Goal: Check status: Check status

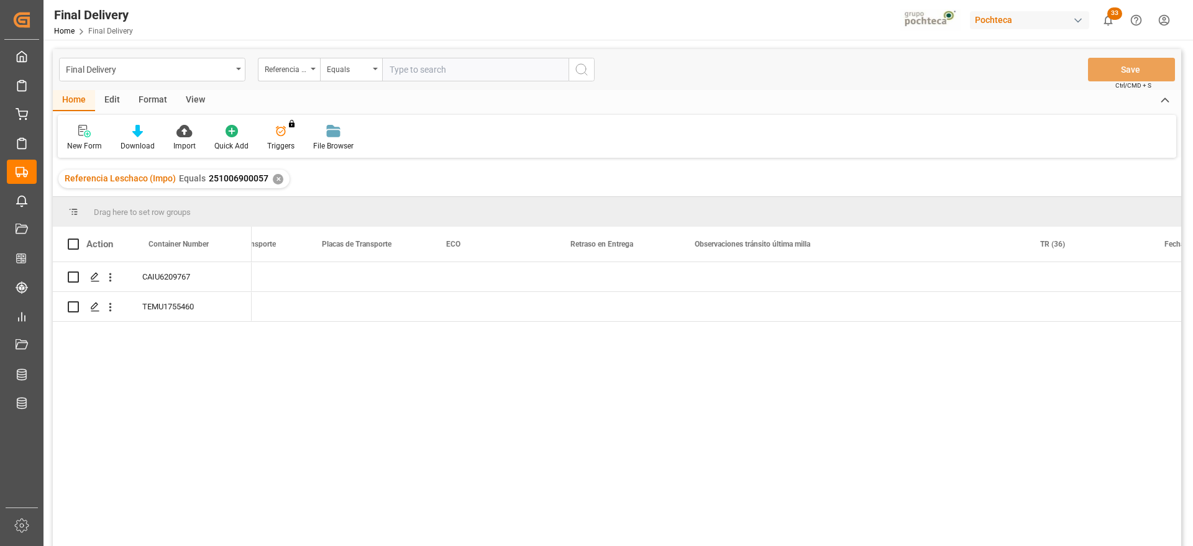
scroll to position [0, 5040]
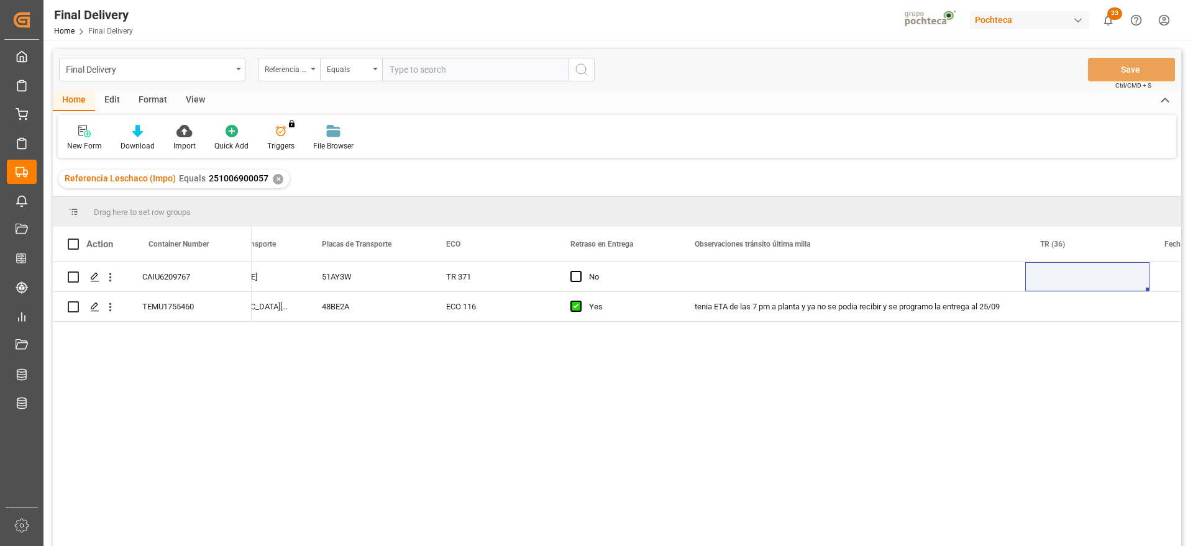
click at [273, 180] on div "✕" at bounding box center [278, 179] width 11 height 11
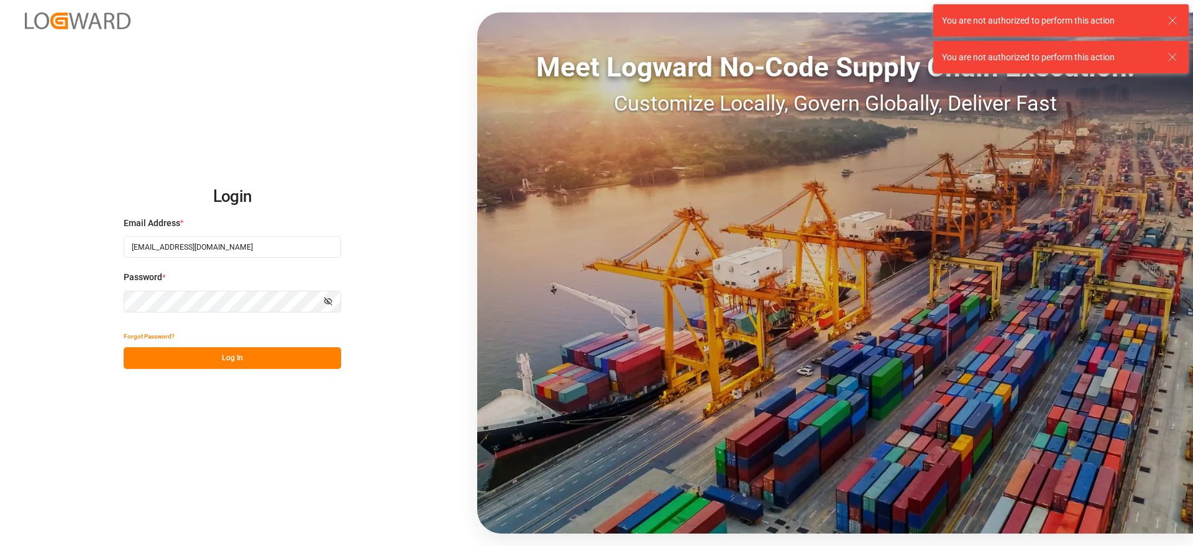
click at [230, 354] on button "Log In" at bounding box center [232, 358] width 217 height 22
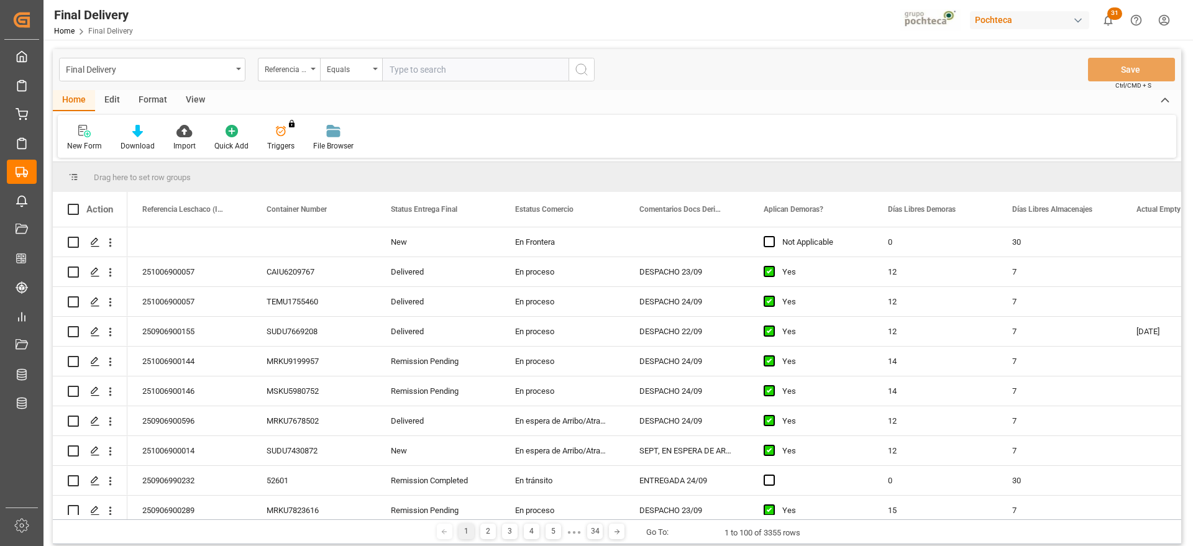
click at [298, 68] on div "Referencia Leschaco (Impo)" at bounding box center [286, 68] width 42 height 14
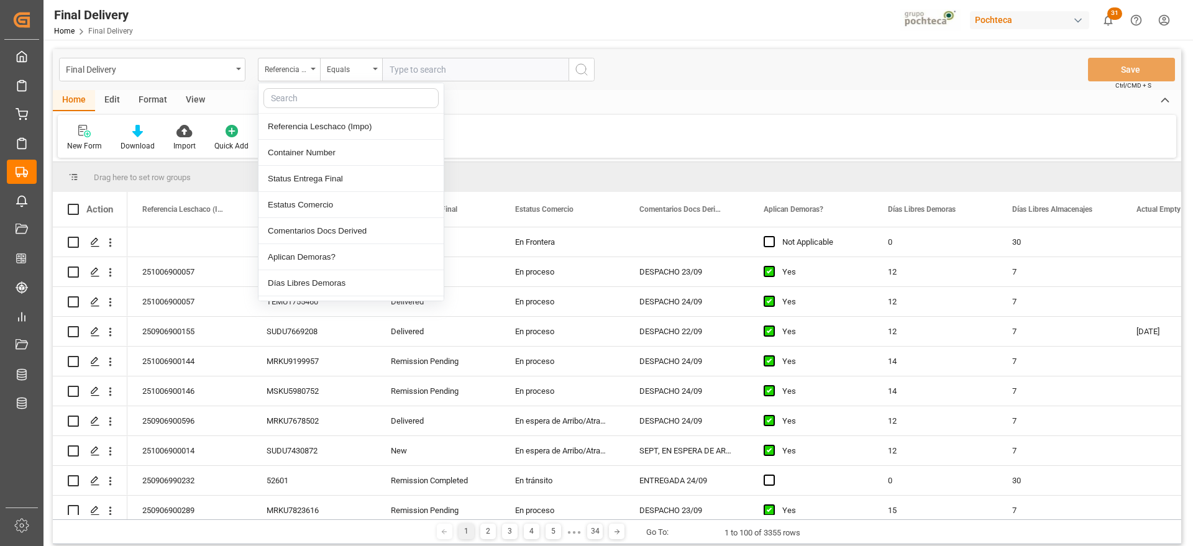
click at [413, 65] on input "text" at bounding box center [475, 70] width 186 height 24
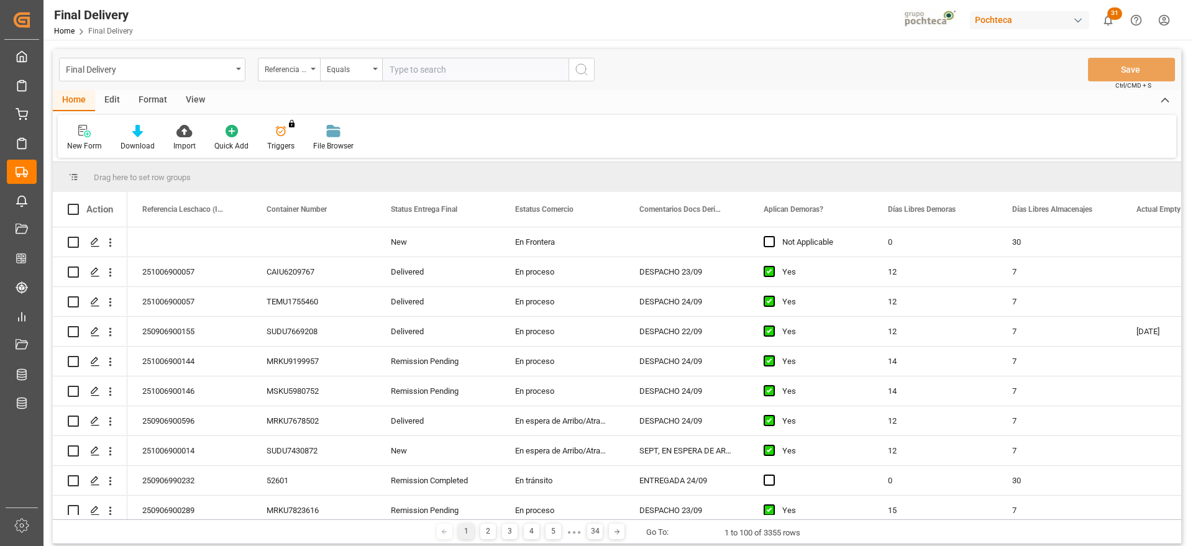
paste input "250906900593"
type input "250906900593"
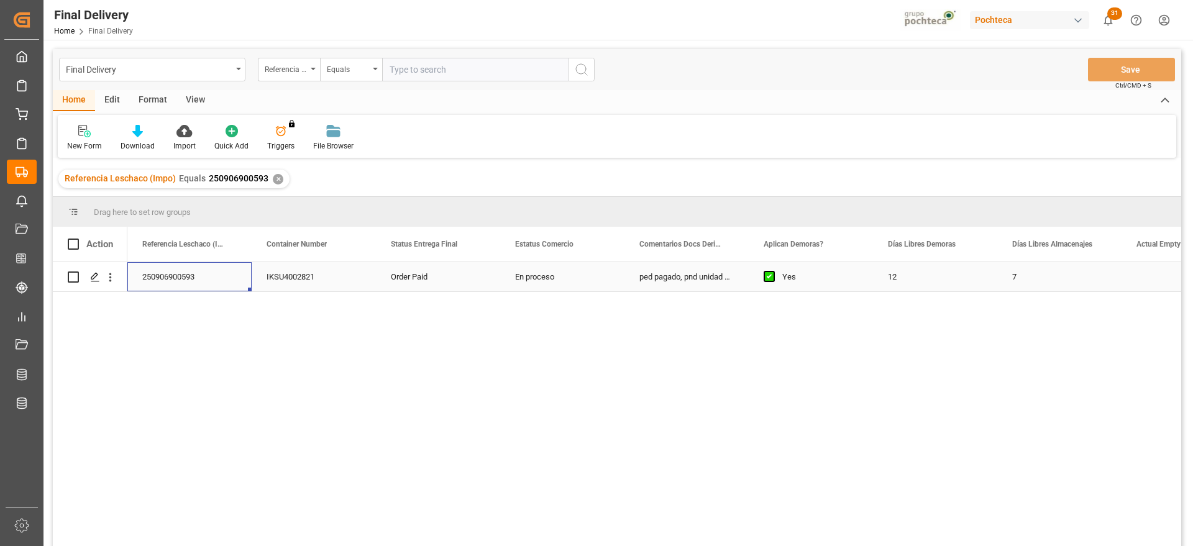
click at [234, 285] on div "250906900593" at bounding box center [189, 276] width 124 height 29
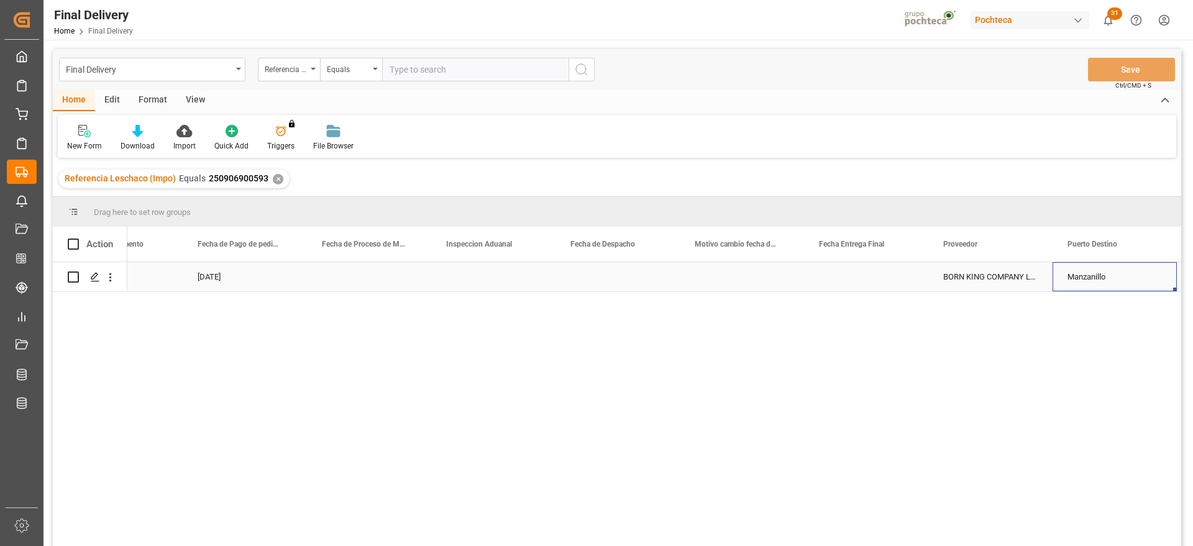
click at [641, 280] on div "Press SPACE to select this row." at bounding box center [618, 276] width 124 height 29
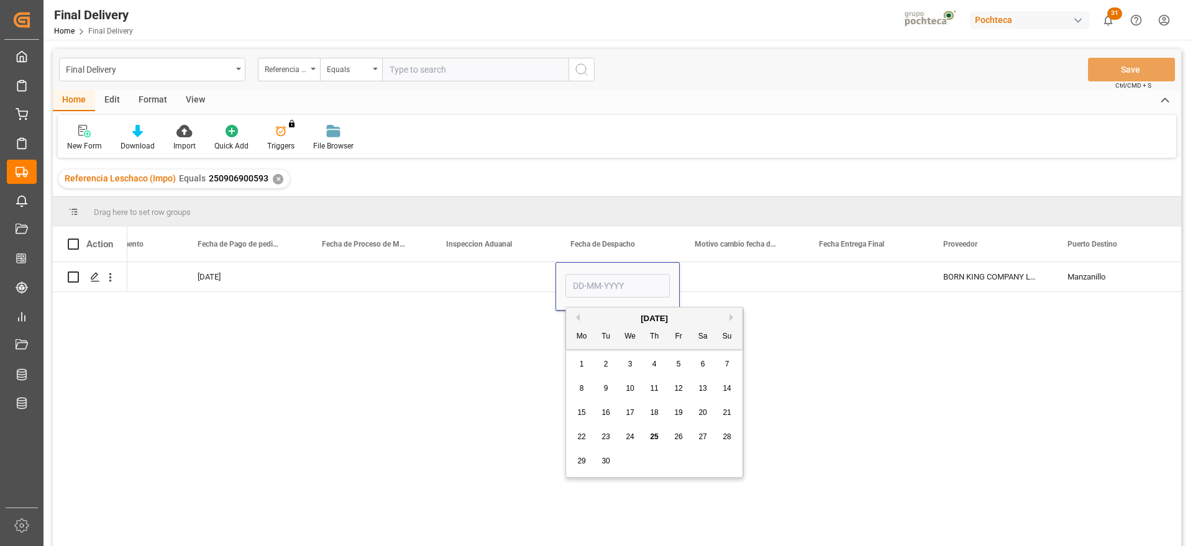
click at [608, 464] on span "30" at bounding box center [606, 461] width 8 height 9
type input "[DATE]"
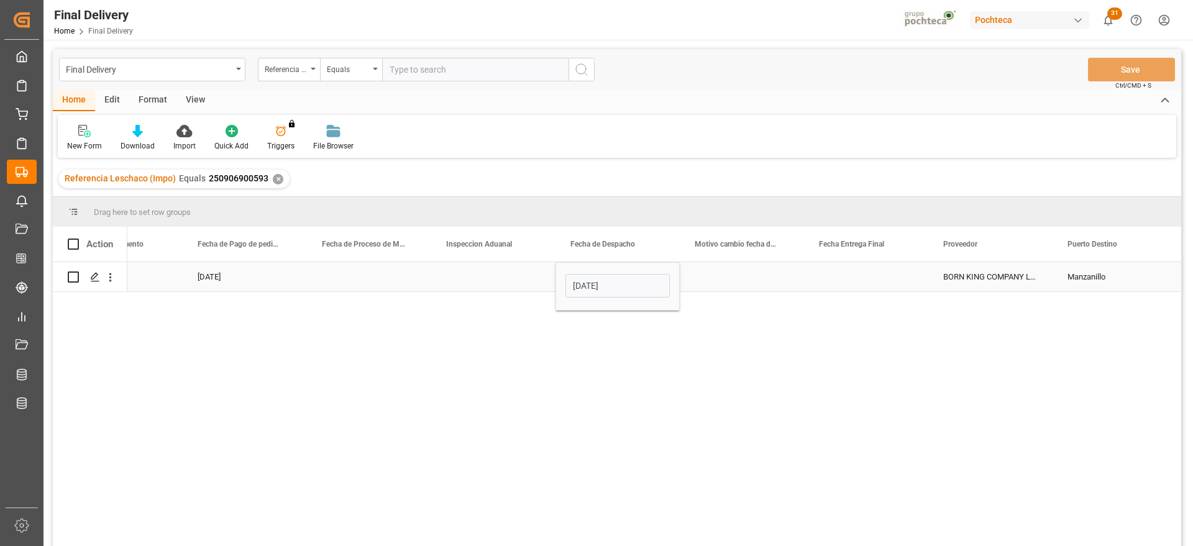
click at [892, 278] on div "Press SPACE to select this row." at bounding box center [866, 276] width 124 height 29
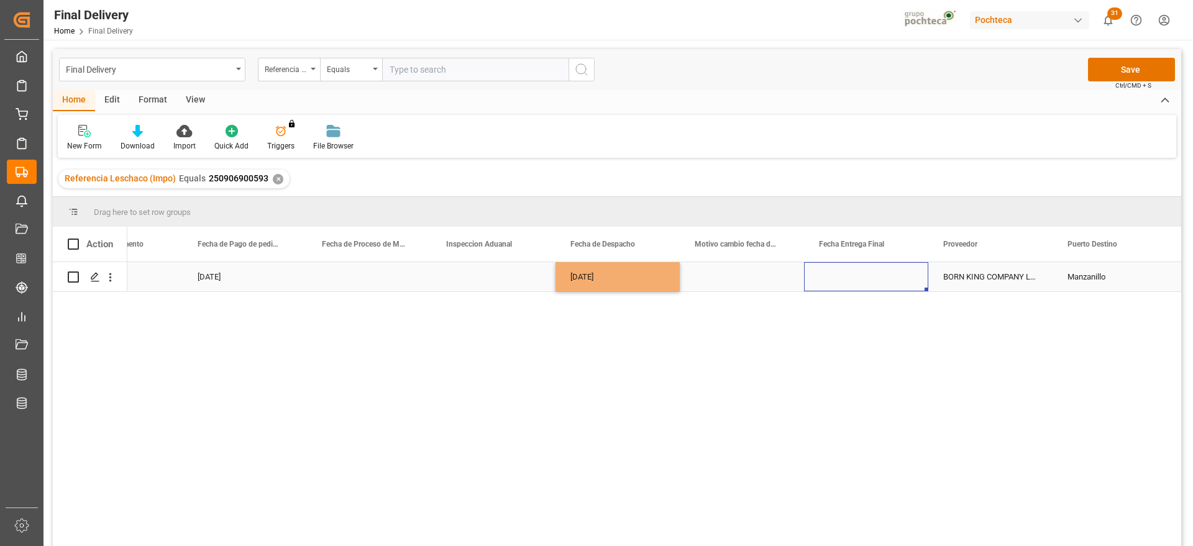
click at [909, 283] on div "Press SPACE to select this row." at bounding box center [866, 276] width 124 height 29
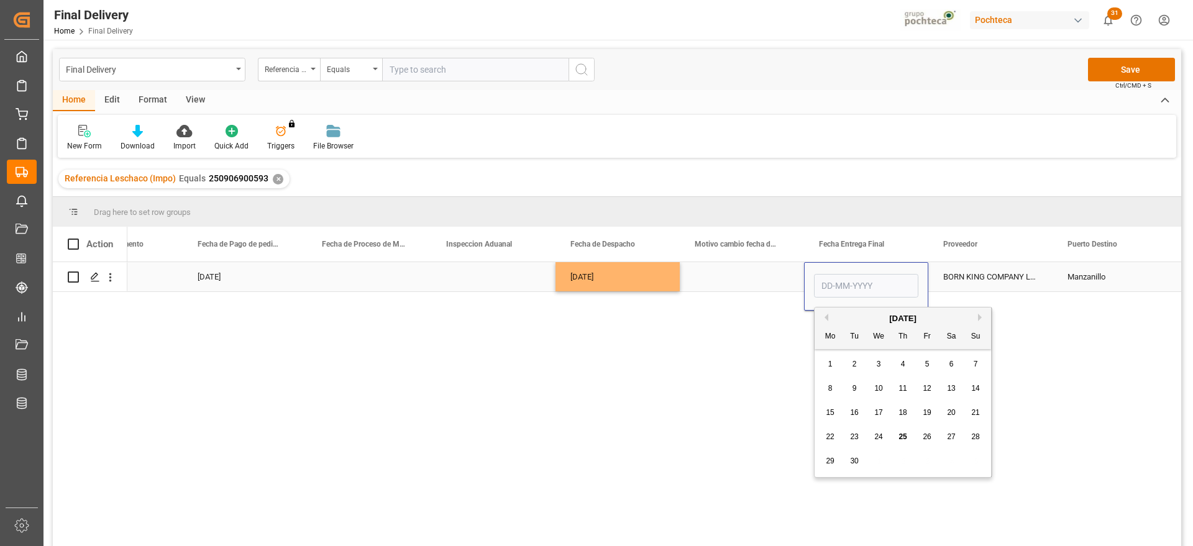
click at [720, 277] on div "Press SPACE to select this row." at bounding box center [742, 276] width 124 height 29
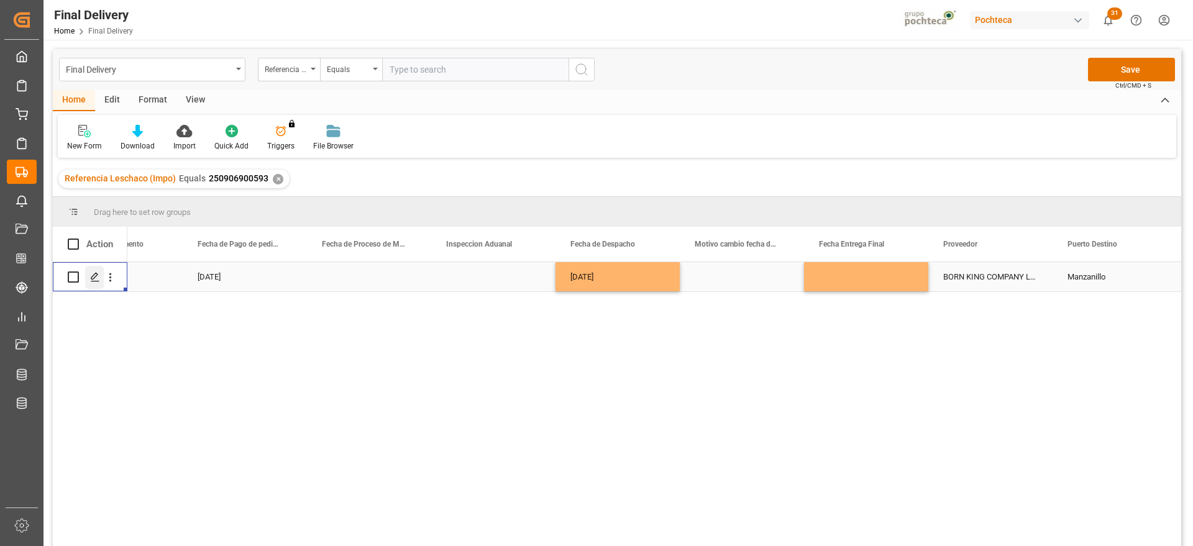
click at [96, 276] on polygon "Press SPACE to select this row." at bounding box center [94, 276] width 6 height 6
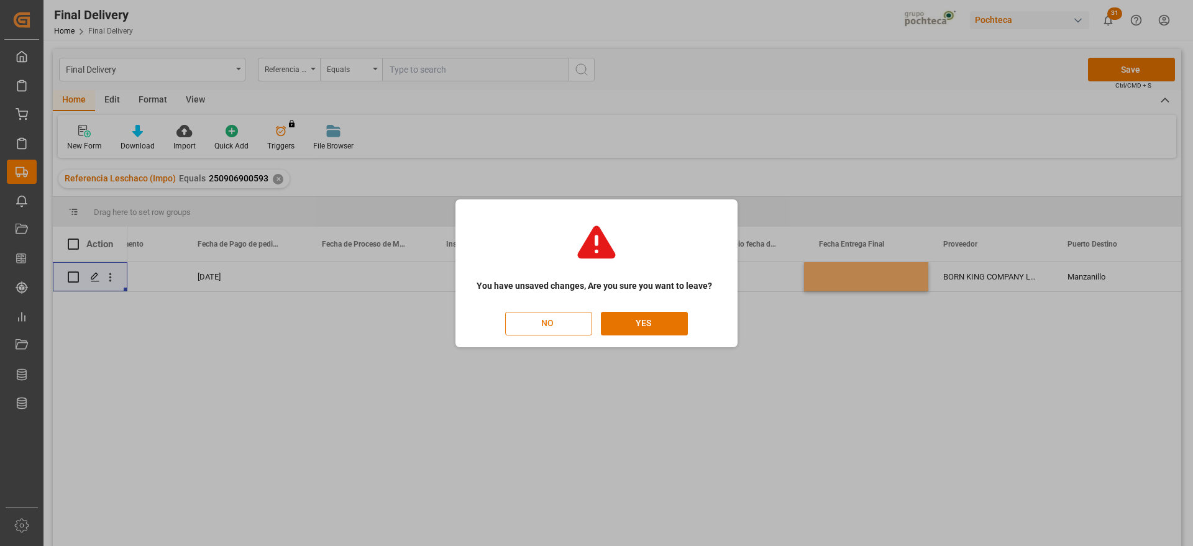
click at [524, 326] on button "NO" at bounding box center [548, 324] width 87 height 24
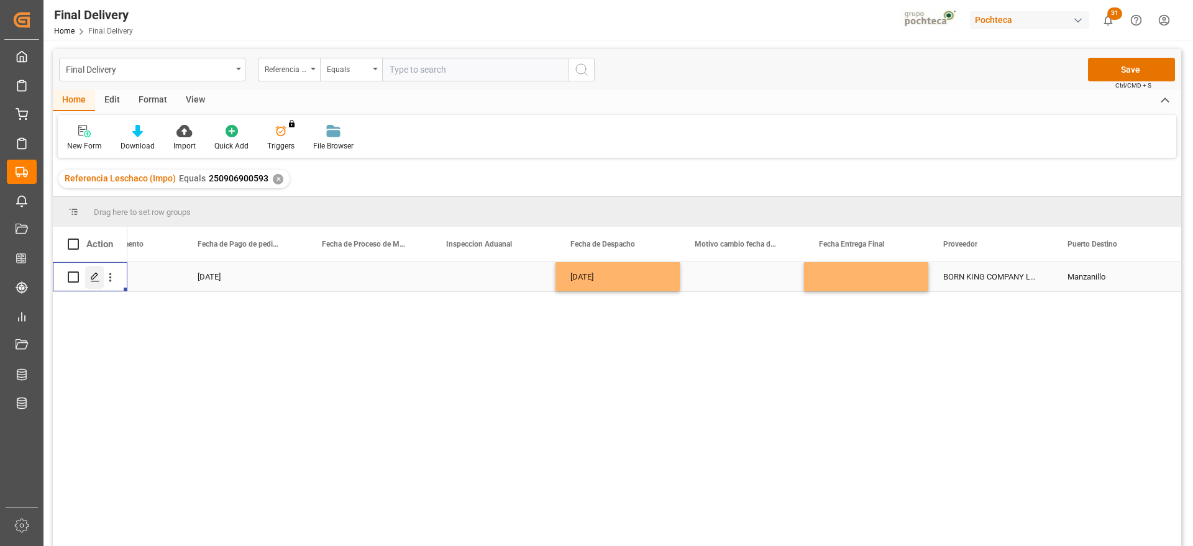
click at [93, 278] on polygon "Press SPACE to select this row." at bounding box center [94, 276] width 6 height 6
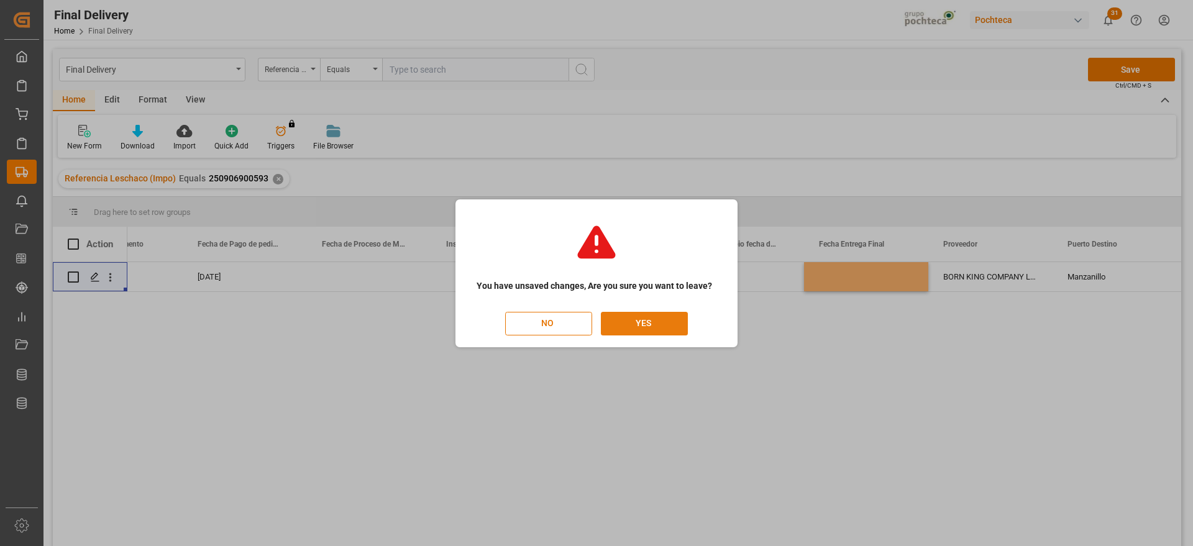
click at [648, 327] on button "YES" at bounding box center [644, 324] width 87 height 24
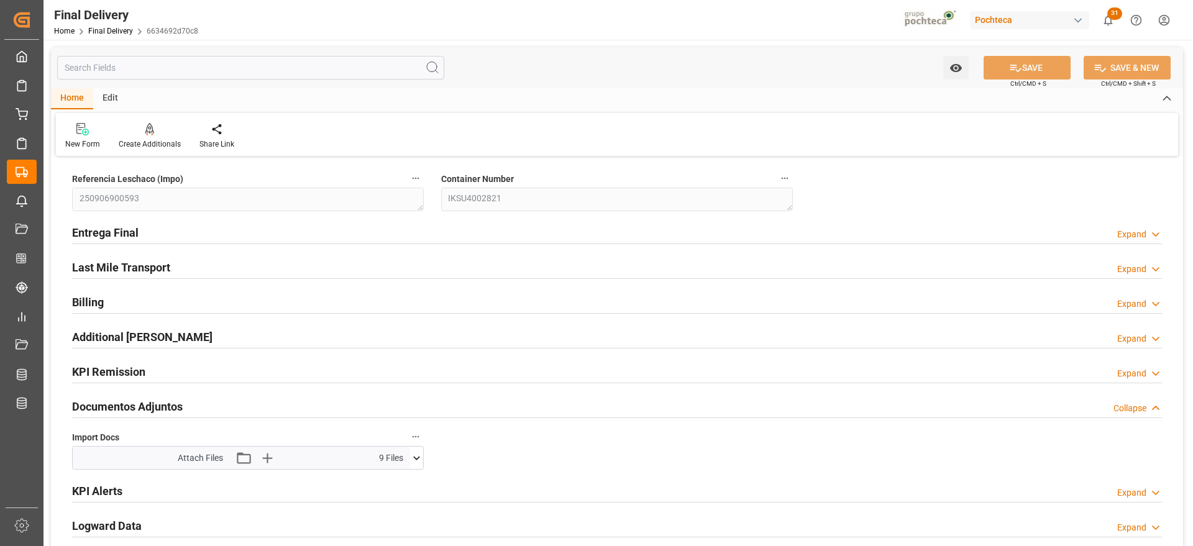
click at [410, 455] on icon at bounding box center [416, 458] width 13 height 13
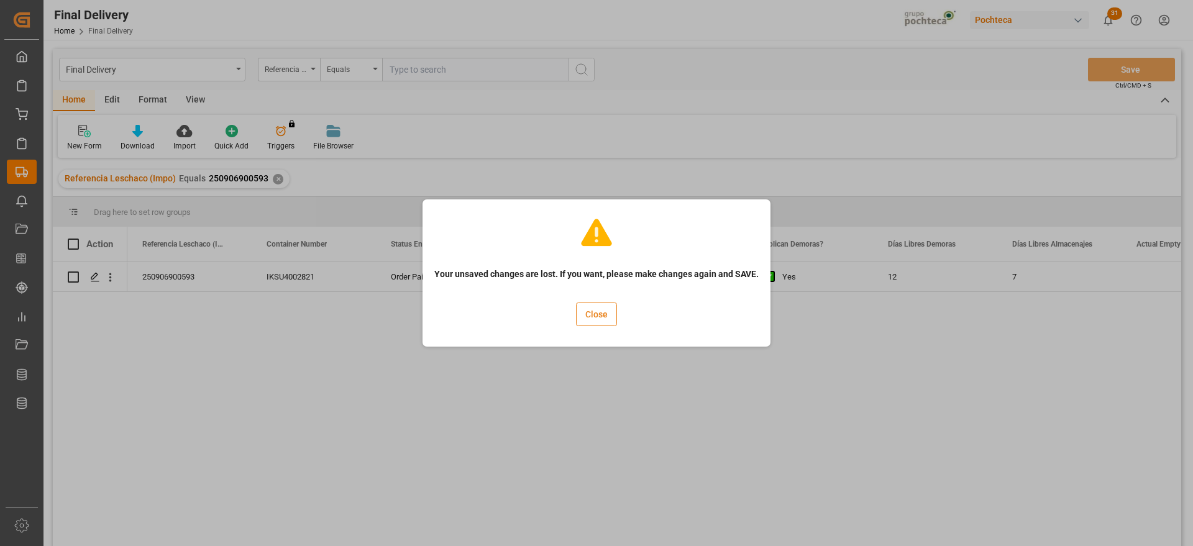
click at [597, 314] on button "Close" at bounding box center [596, 315] width 41 height 24
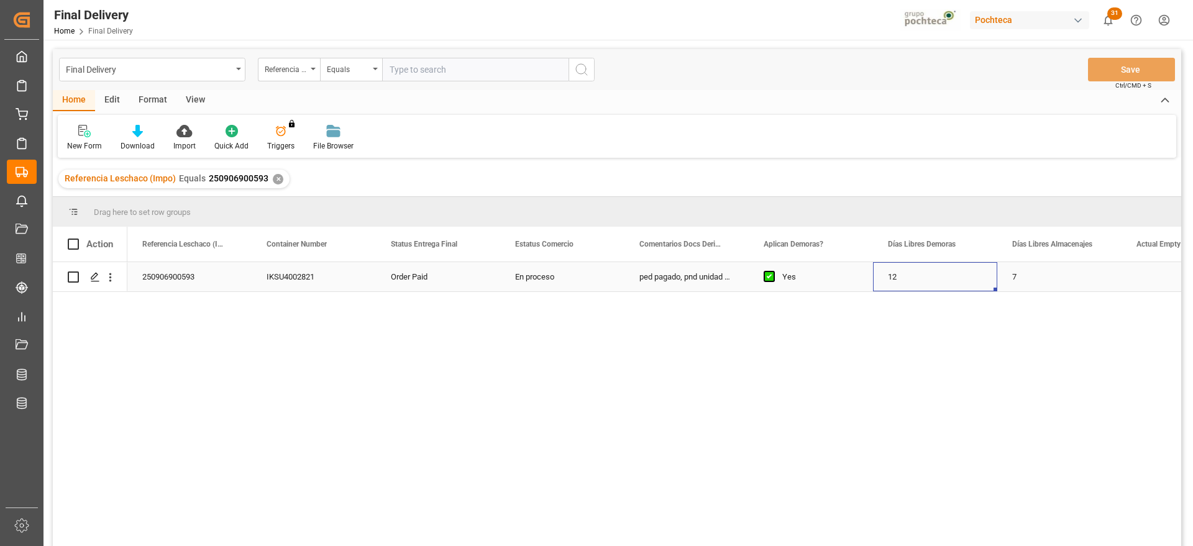
click at [947, 278] on div "12" at bounding box center [935, 276] width 124 height 29
click at [830, 282] on div "Press SPACE to select this row." at bounding box center [811, 276] width 124 height 29
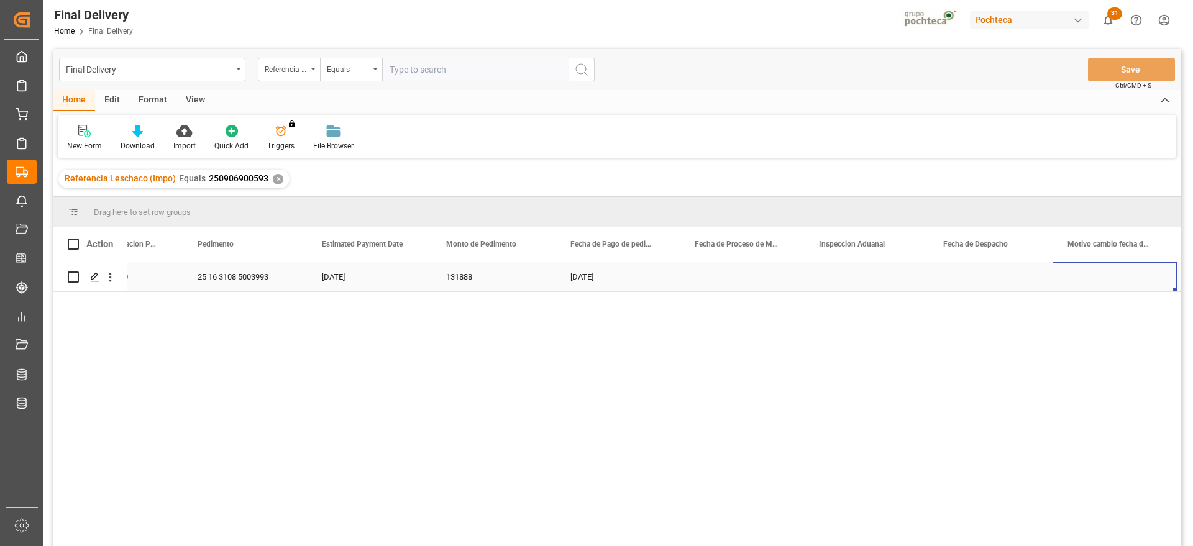
click at [989, 272] on div "Press SPACE to select this row." at bounding box center [990, 276] width 124 height 29
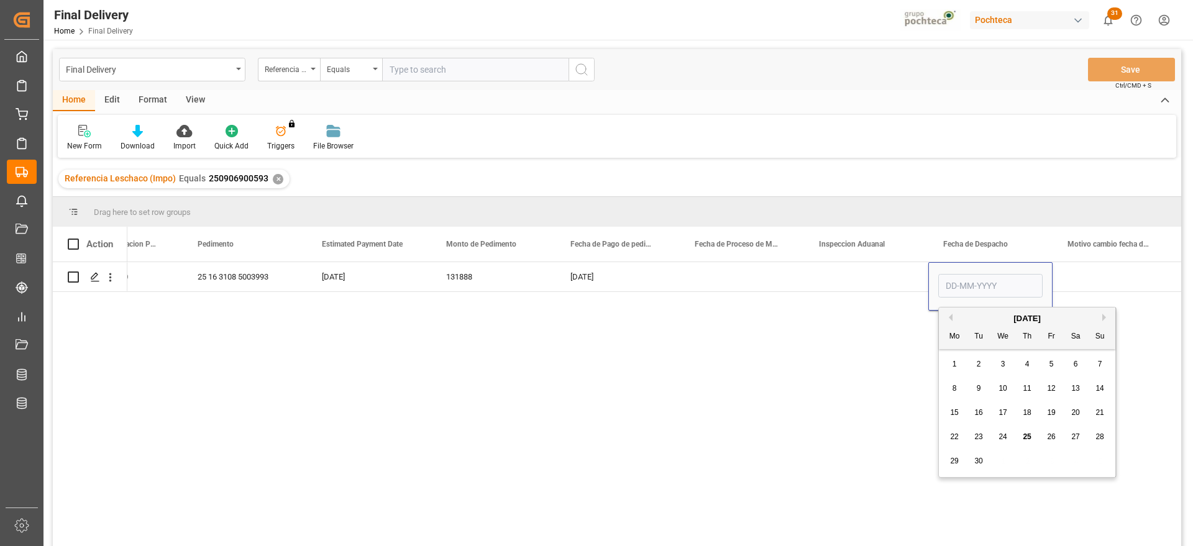
click at [972, 461] on div "30" at bounding box center [979, 461] width 16 height 15
type input "[DATE]"
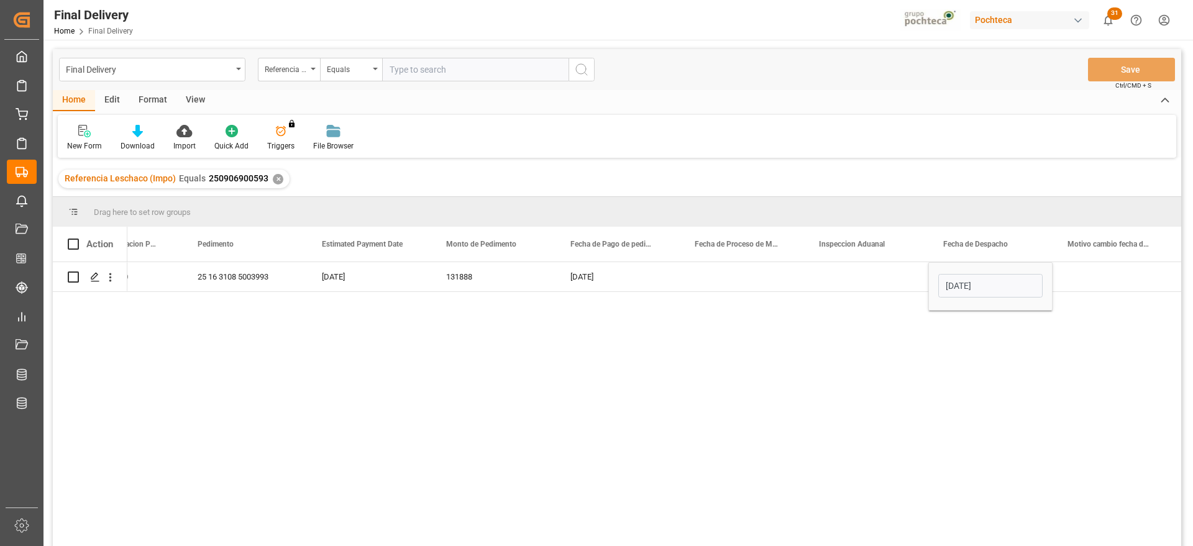
click at [972, 461] on div "[DATE] [DATE] 131888 [DATE] 25 16 3108 5003993 [DATE] 00:00:00 [DEMOGRAPHIC_DAT…" at bounding box center [654, 408] width 1054 height 292
click at [1079, 279] on div "Press SPACE to select this row." at bounding box center [1115, 276] width 124 height 29
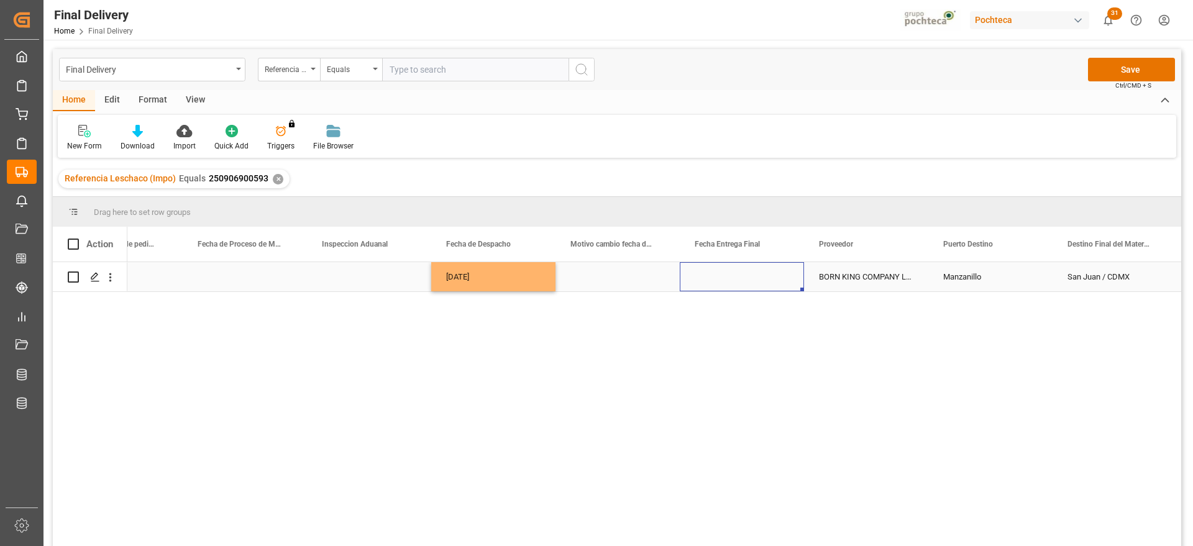
click at [751, 272] on div "Press SPACE to select this row." at bounding box center [742, 276] width 124 height 29
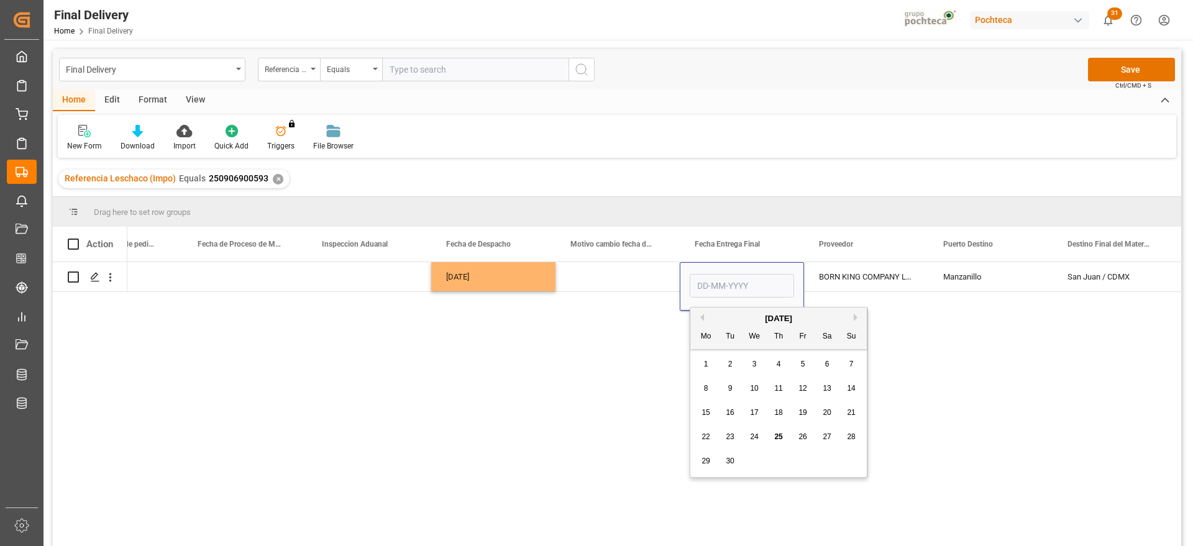
click at [856, 318] on button "Next Month" at bounding box center [857, 317] width 7 height 7
click at [756, 360] on span "1" at bounding box center [755, 364] width 4 height 9
type input "[DATE]"
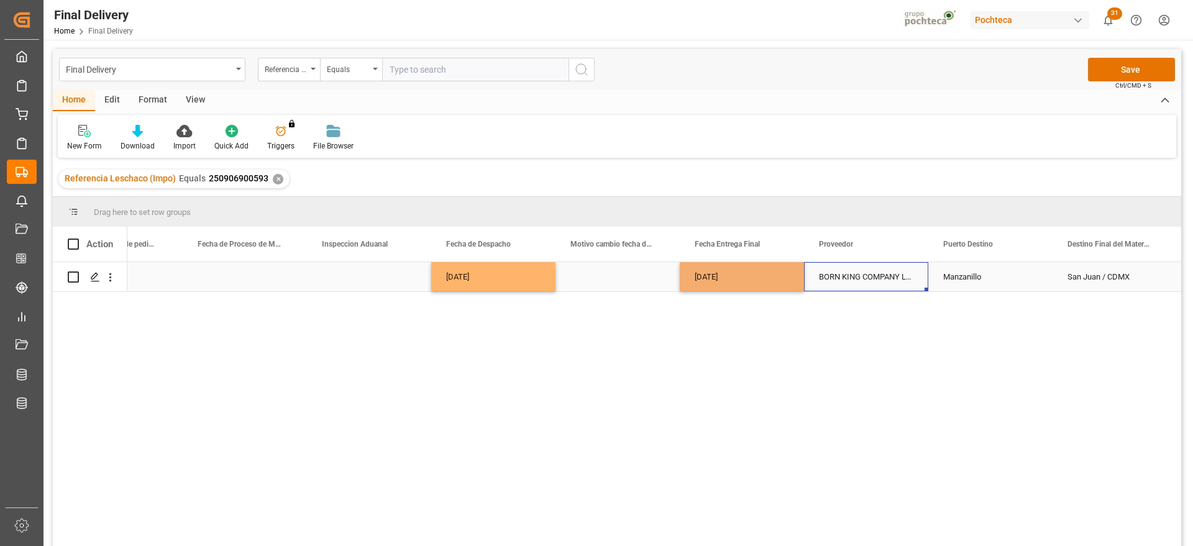
click at [884, 279] on div "BORN KING COMPANY LIMITED" at bounding box center [866, 276] width 124 height 29
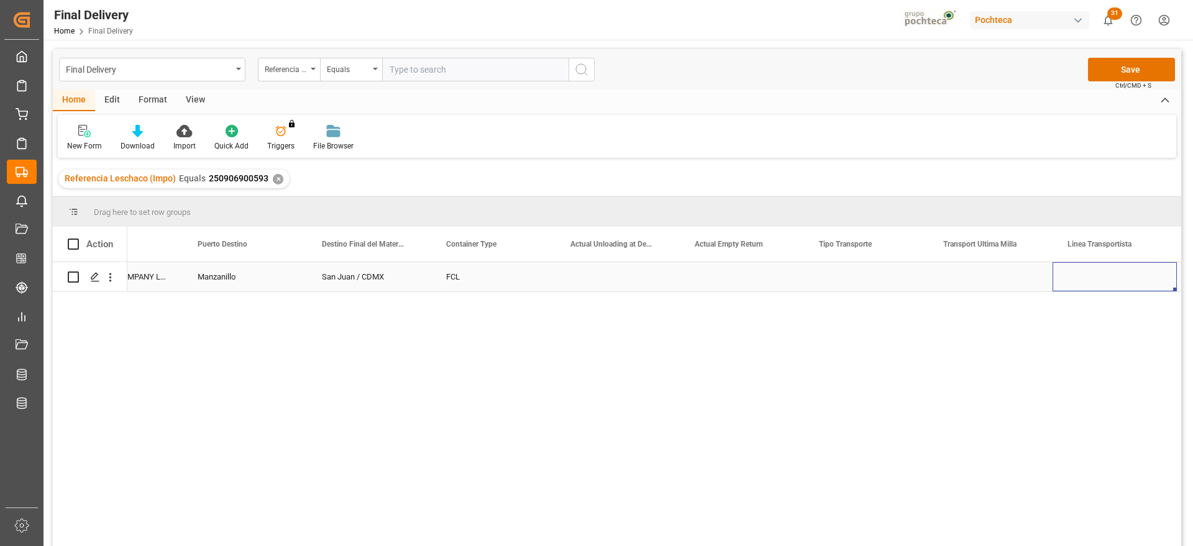
click at [847, 284] on div "Press SPACE to select this row." at bounding box center [866, 276] width 124 height 29
click at [909, 284] on button "Select" at bounding box center [866, 284] width 104 height 24
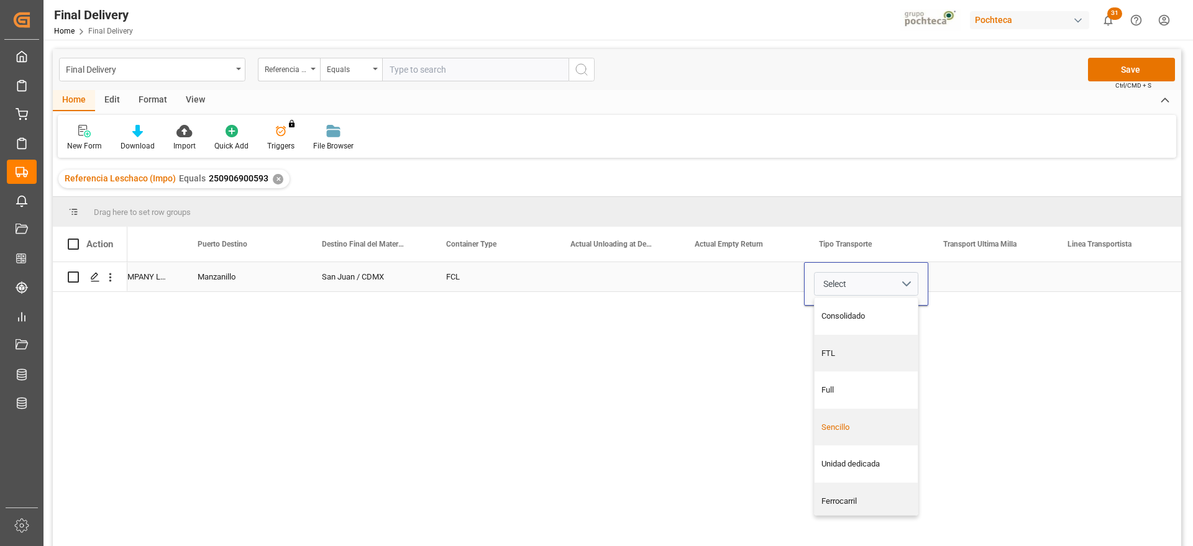
click at [876, 433] on div "Sencillo" at bounding box center [866, 427] width 103 height 37
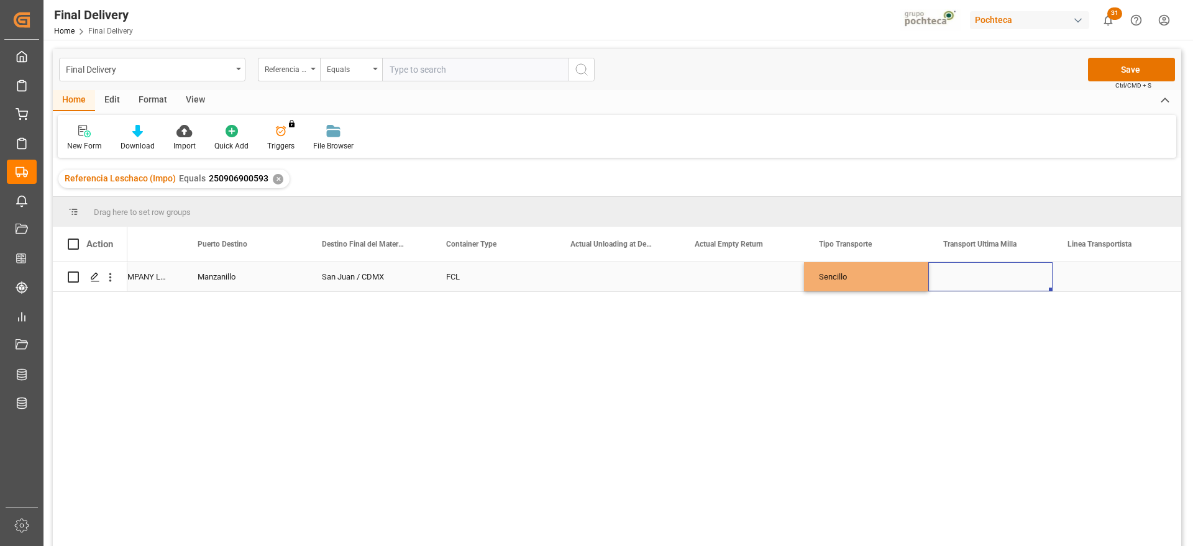
click at [995, 272] on div "Press SPACE to select this row." at bounding box center [990, 276] width 124 height 29
click at [1029, 274] on button "Select" at bounding box center [990, 284] width 104 height 24
click at [995, 364] on div "Pochteca" at bounding box center [990, 353] width 103 height 37
click at [1089, 273] on div "Press SPACE to select this row." at bounding box center [1115, 276] width 124 height 29
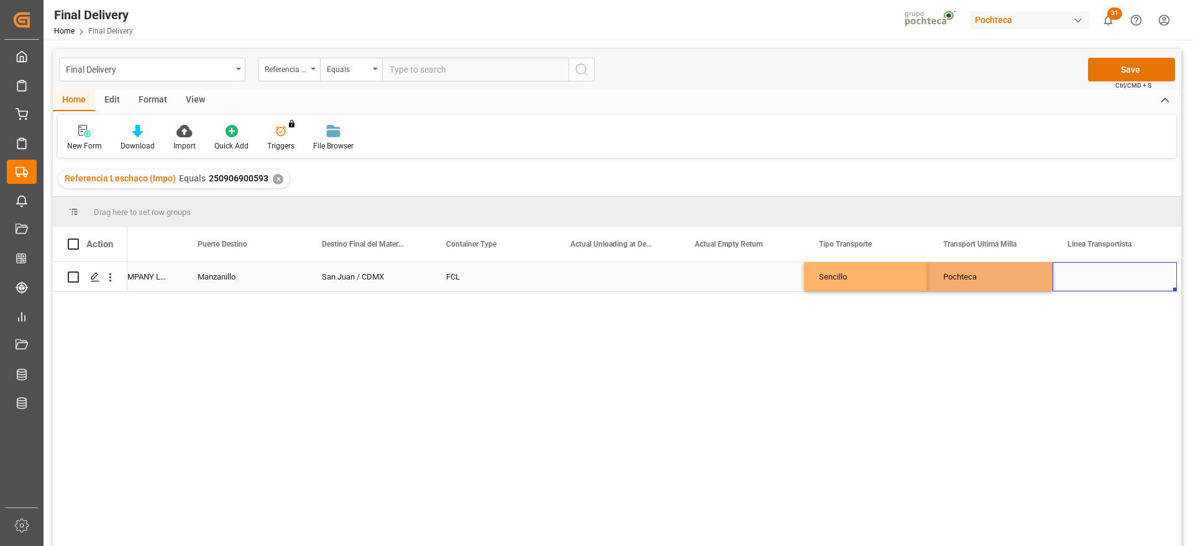
click at [1089, 273] on div "Press SPACE to select this row." at bounding box center [1115, 276] width 124 height 29
click at [1089, 273] on input "Press SPACE to select this row." at bounding box center [1115, 284] width 104 height 24
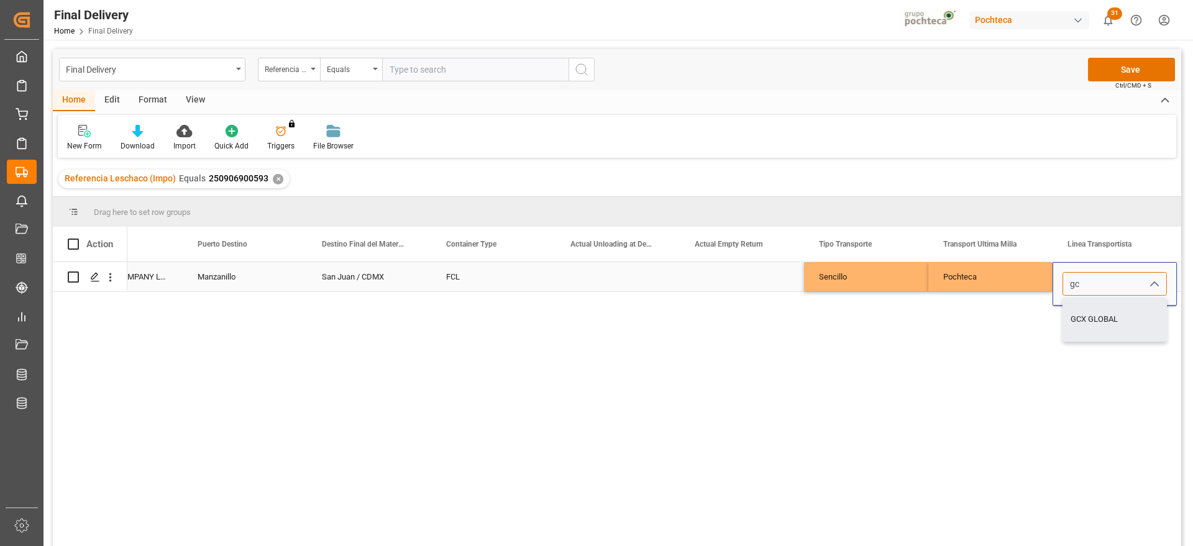
type input "GCX GLOBAL"
click at [1022, 282] on div "Pochteca" at bounding box center [990, 276] width 124 height 29
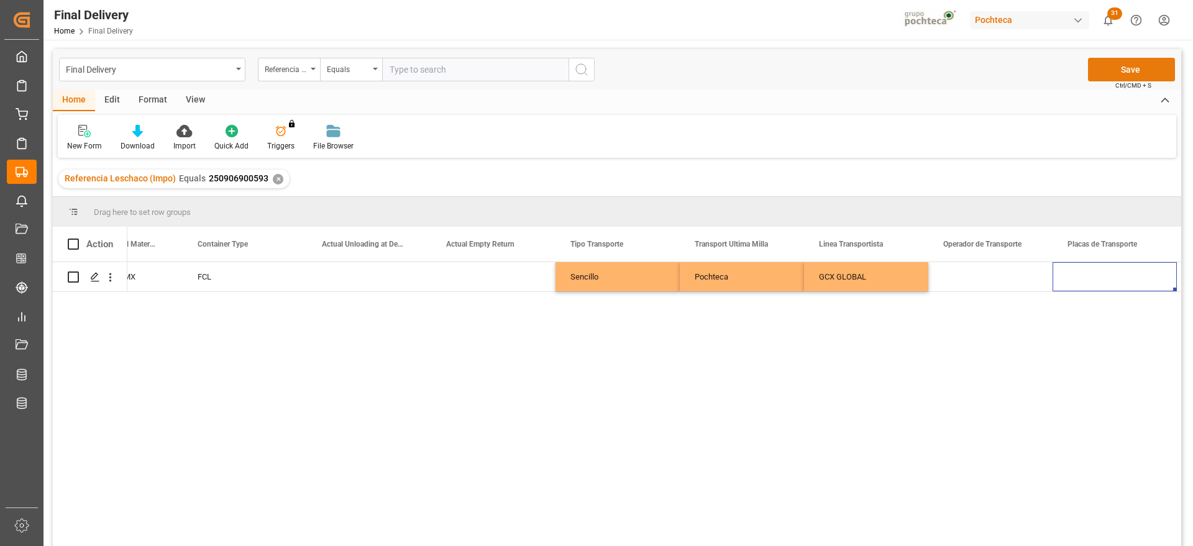
click at [1145, 63] on button "Save" at bounding box center [1131, 70] width 87 height 24
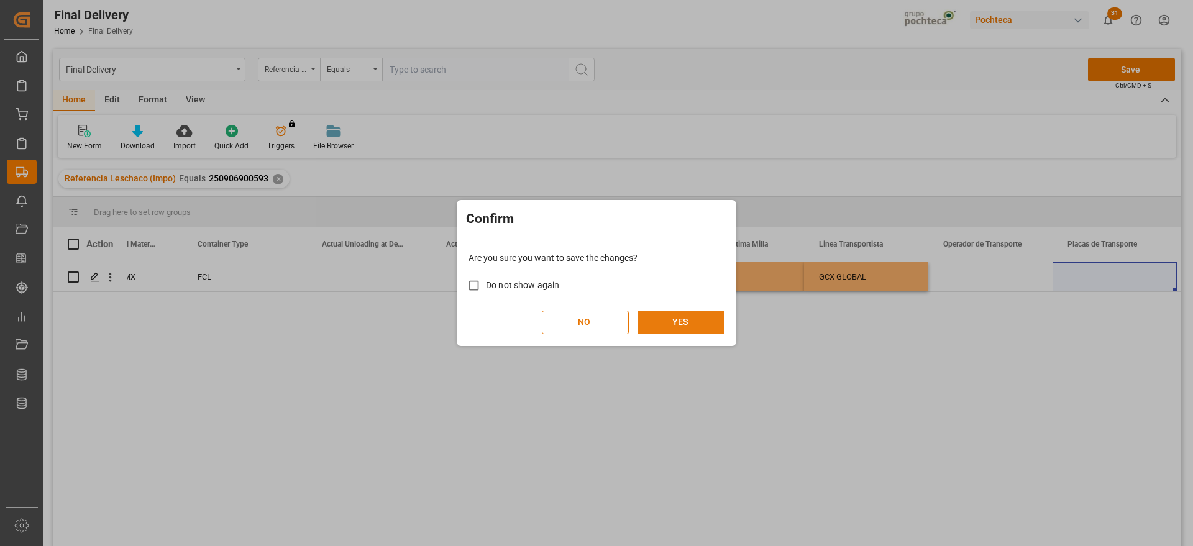
click at [676, 324] on button "YES" at bounding box center [681, 323] width 87 height 24
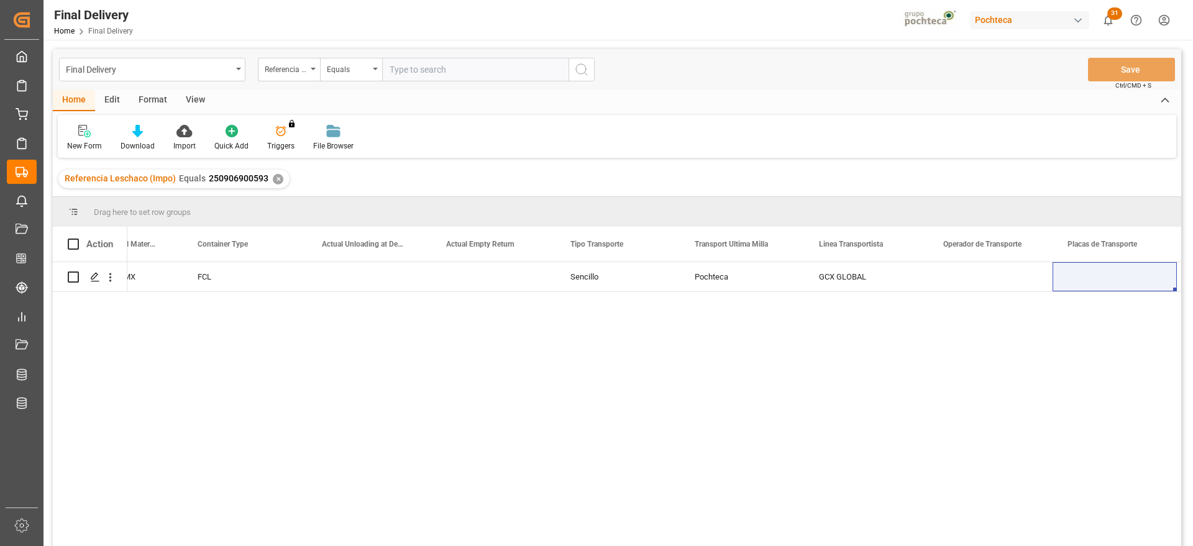
click at [485, 331] on div "Manzanillo San [PERSON_NAME] / CDMX FCL Sencillo Pochteca GCX GLOBAL No" at bounding box center [654, 408] width 1054 height 292
